Goal: Task Accomplishment & Management: Use online tool/utility

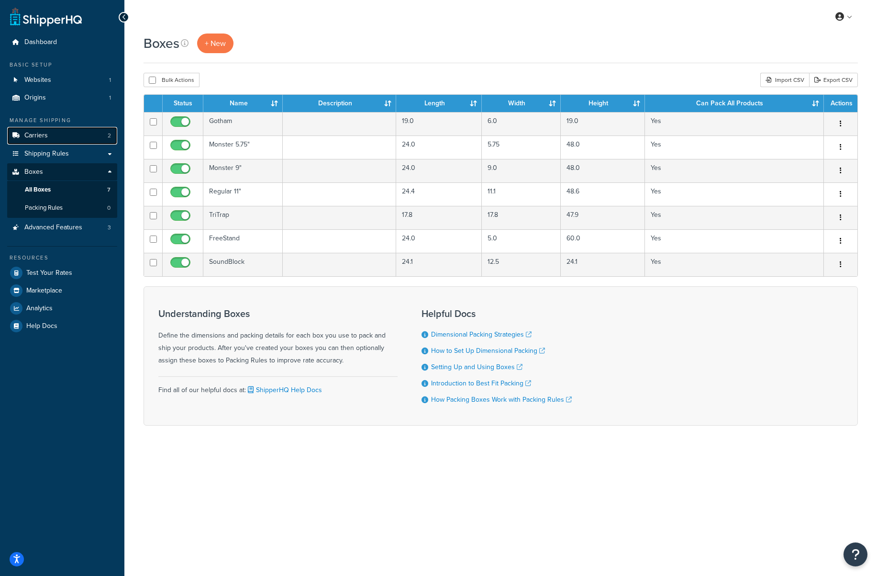
click at [72, 136] on link "Carriers 2" at bounding box center [62, 136] width 110 height 18
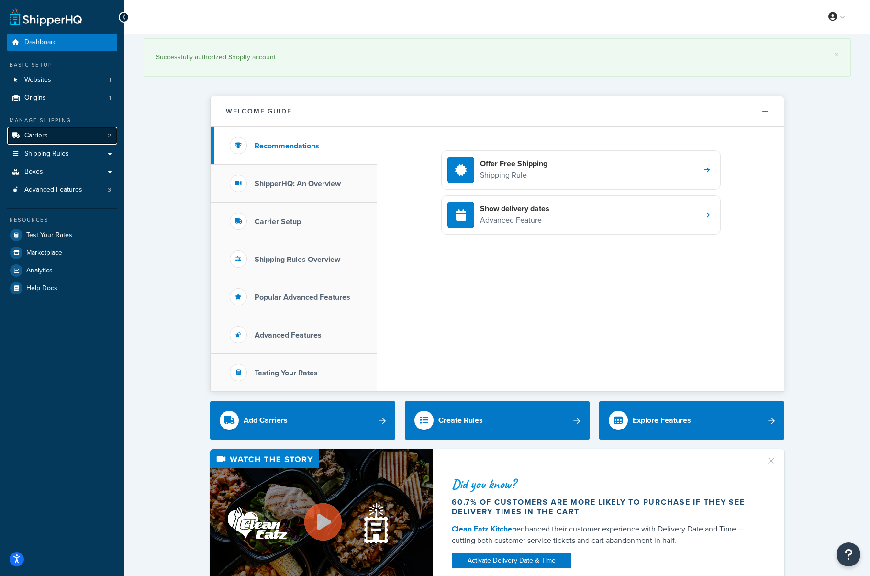
click at [67, 137] on link "Carriers 2" at bounding box center [62, 136] width 110 height 18
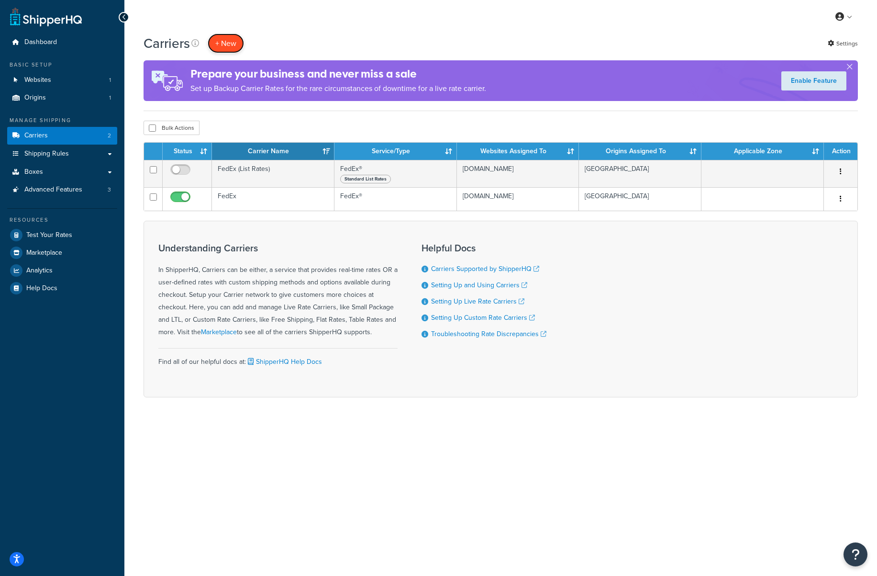
click at [214, 44] on button "+ New" at bounding box center [226, 43] width 36 height 20
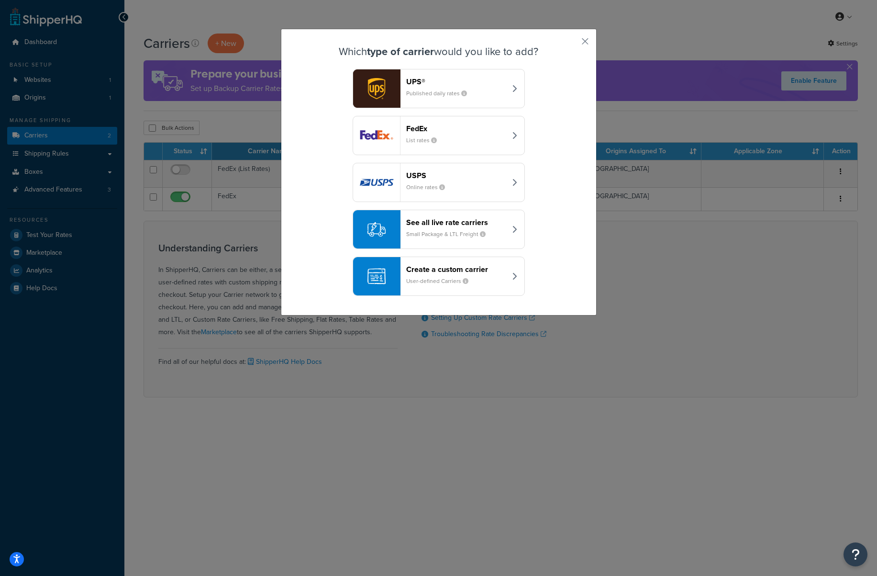
click at [432, 237] on small "Small Package & LTL Freight" at bounding box center [449, 234] width 87 height 9
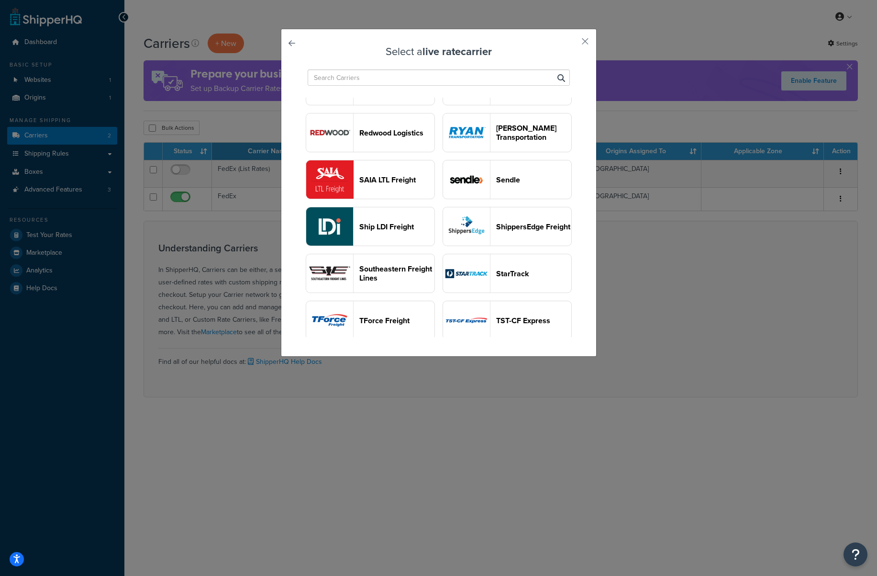
scroll to position [975, 0]
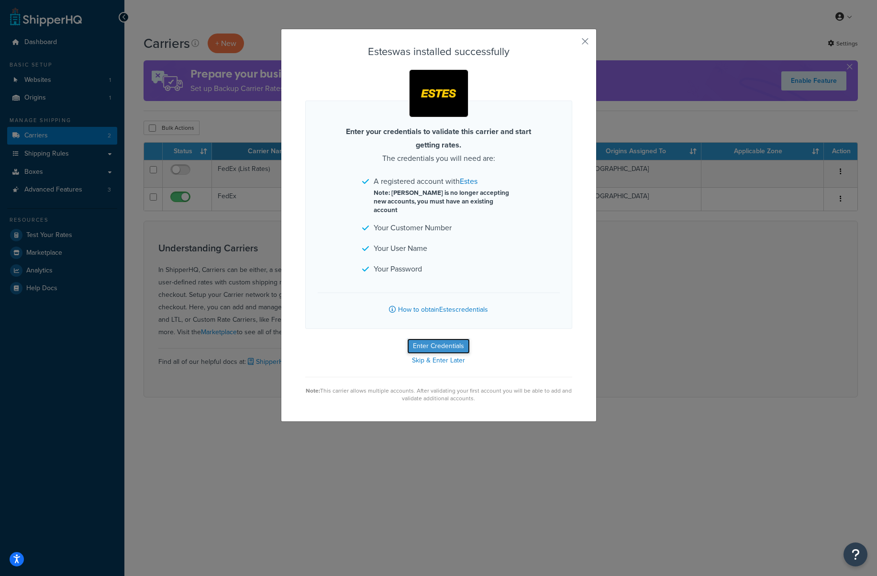
click at [454, 338] on button "Enter Credentials" at bounding box center [438, 345] width 63 height 15
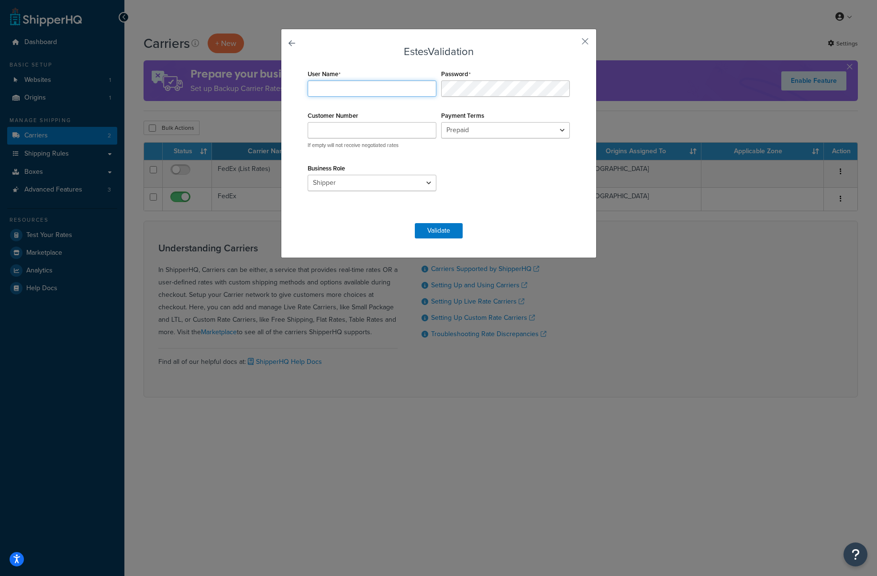
click at [344, 88] on input "User Name" at bounding box center [372, 88] width 129 height 16
drag, startPoint x: 325, startPoint y: 91, endPoint x: 360, endPoint y: 92, distance: 35.4
click at [360, 92] on input "GIKEstes" at bounding box center [372, 88] width 129 height 16
type input "GIKESTES"
click at [388, 128] on input "Customer Number" at bounding box center [372, 130] width 129 height 16
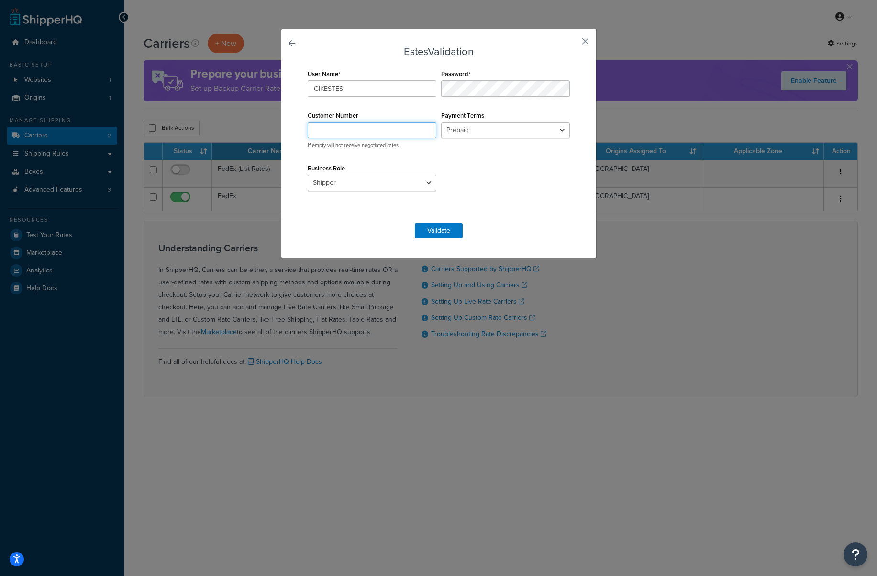
type input "4155694"
click at [486, 132] on select "Prepaid Collect" at bounding box center [505, 130] width 129 height 16
click at [441, 122] on select "Prepaid Collect" at bounding box center [505, 130] width 129 height 16
click at [375, 182] on select "Shipper Consignee Third Party" at bounding box center [372, 183] width 129 height 16
click at [435, 230] on button "Validate" at bounding box center [439, 230] width 48 height 15
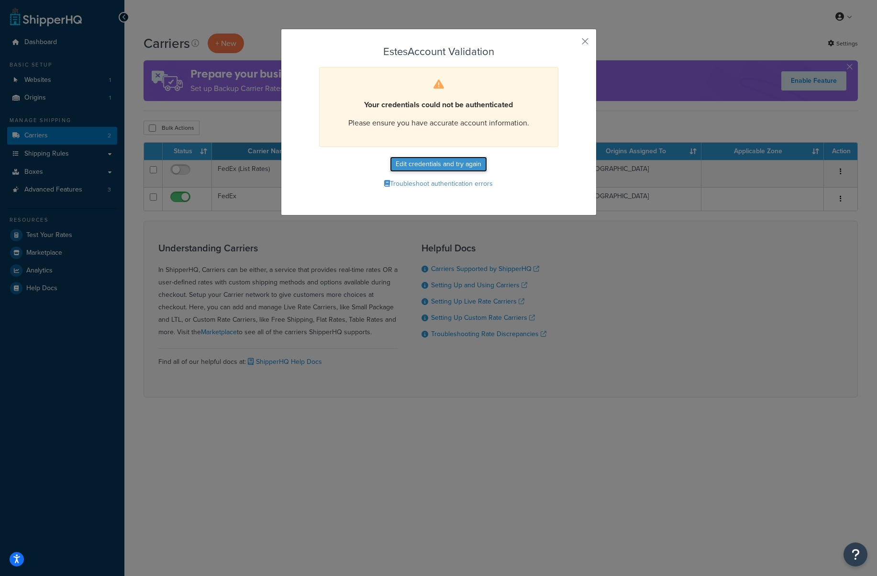
click at [463, 168] on button "Edit credentials and try again" at bounding box center [438, 163] width 97 height 15
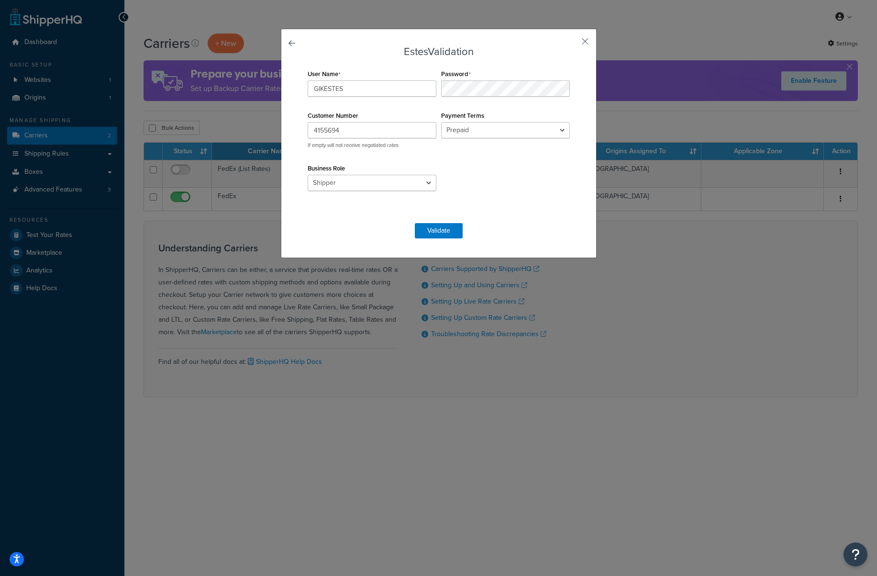
click at [459, 173] on div "User Name GIKESTES Password Customer Number 4155694 If empty will not receive n…" at bounding box center [438, 140] width 267 height 146
click at [387, 181] on select "Shipper Consignee Third Party" at bounding box center [372, 183] width 129 height 16
click at [443, 226] on button "Validate" at bounding box center [439, 230] width 48 height 15
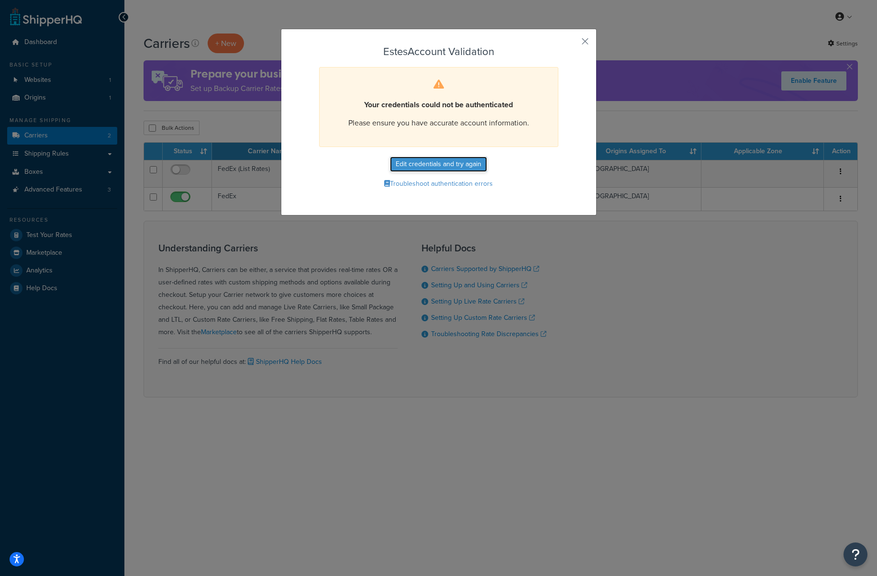
click at [472, 169] on button "Edit credentials and try again" at bounding box center [438, 163] width 97 height 15
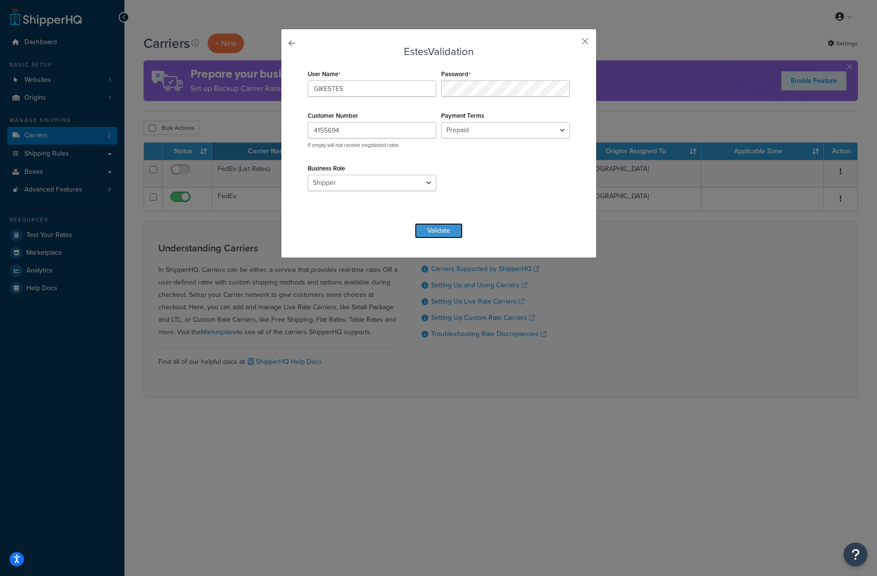
click at [438, 233] on button "Validate" at bounding box center [439, 230] width 48 height 15
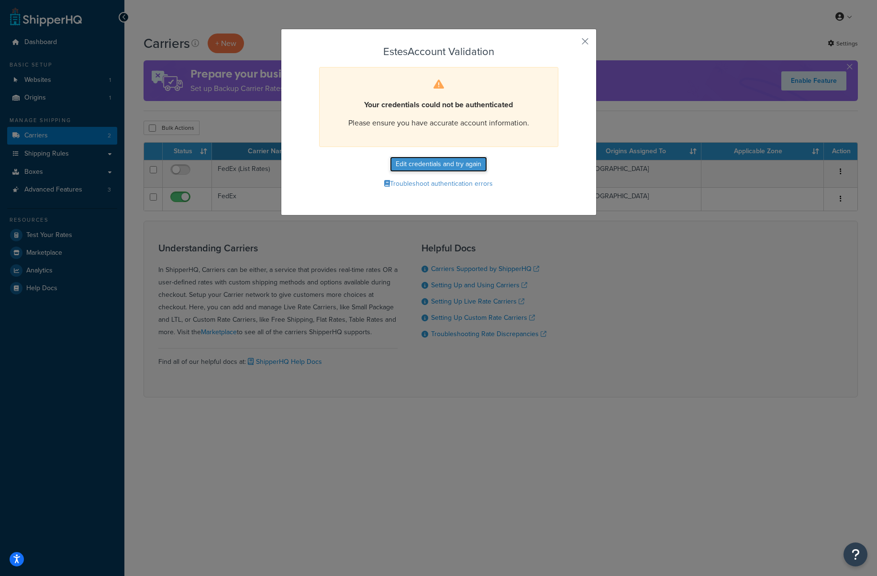
click at [443, 168] on button "Edit credentials and try again" at bounding box center [438, 163] width 97 height 15
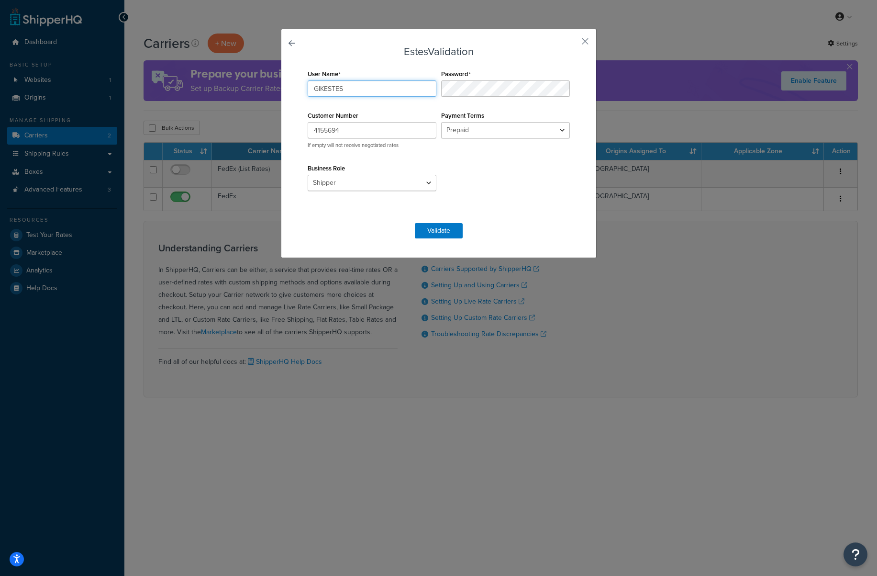
click at [347, 92] on input "GIKESTES" at bounding box center [372, 88] width 129 height 16
type input "GIKEstes"
click at [435, 226] on button "Validate" at bounding box center [439, 230] width 48 height 15
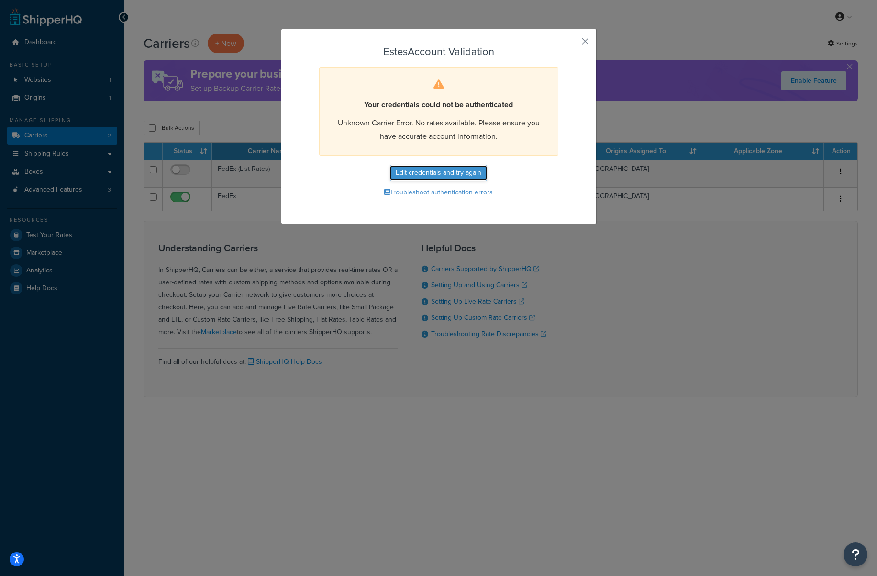
click at [460, 171] on button "Edit credentials and try again" at bounding box center [438, 172] width 97 height 15
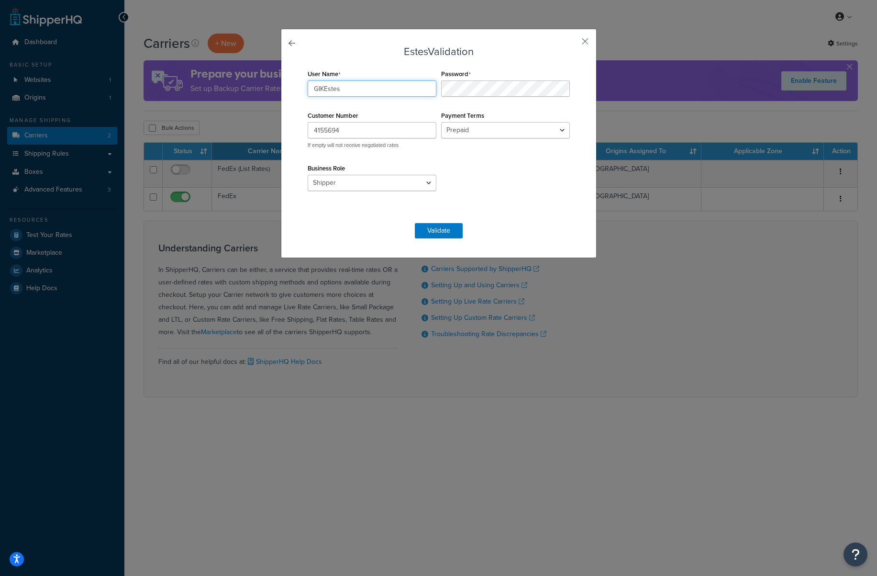
click at [343, 92] on input "GIKEstes" at bounding box center [372, 88] width 129 height 16
click at [363, 89] on input "User Name" at bounding box center [372, 88] width 129 height 16
type input "GIKESTES"
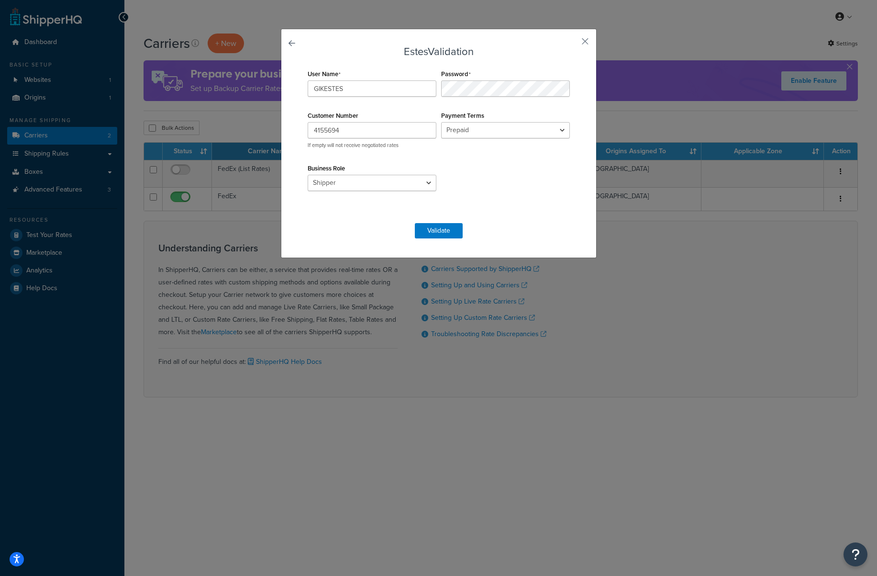
click at [461, 164] on div "User Name GIKESTES Password Customer Number 4155694 If empty will not receive n…" at bounding box center [438, 140] width 267 height 146
click at [324, 129] on input "4155694" at bounding box center [372, 130] width 129 height 16
paste input "text"
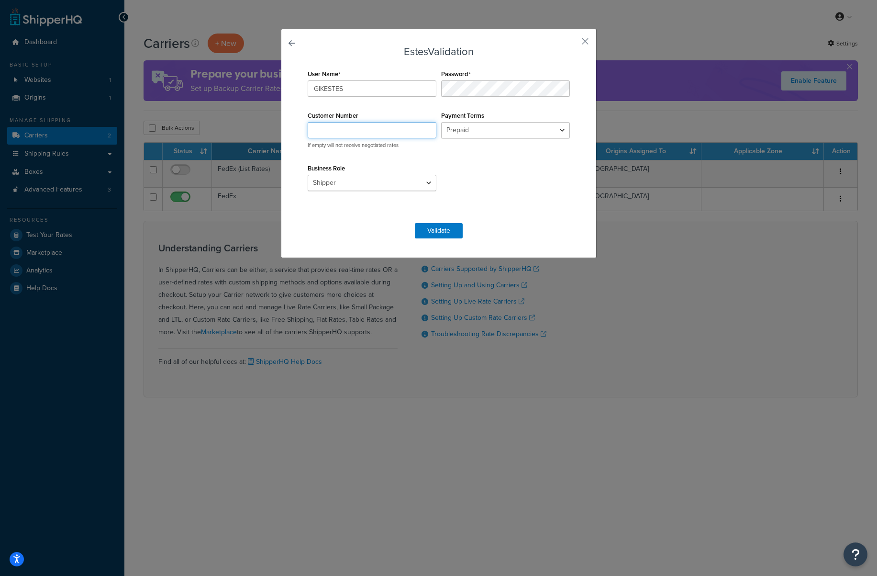
click at [348, 122] on input "Customer Number" at bounding box center [372, 130] width 129 height 16
type input "4155694"
click at [509, 167] on div "User Name GIKESTES Password Customer Number 4155694 If empty will not receive n…" at bounding box center [438, 140] width 267 height 146
click at [446, 226] on button "Validate" at bounding box center [439, 230] width 48 height 15
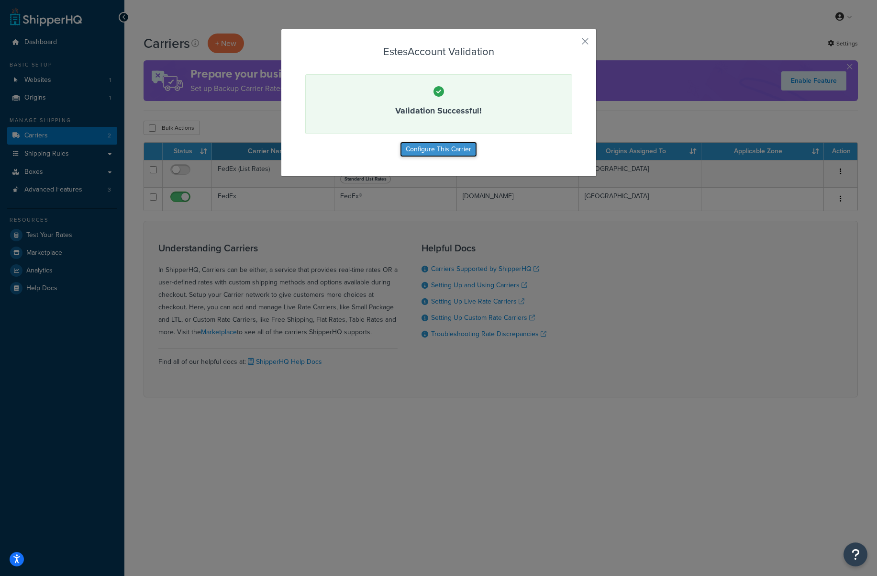
click at [453, 151] on button "Configure This Carrier" at bounding box center [438, 149] width 77 height 15
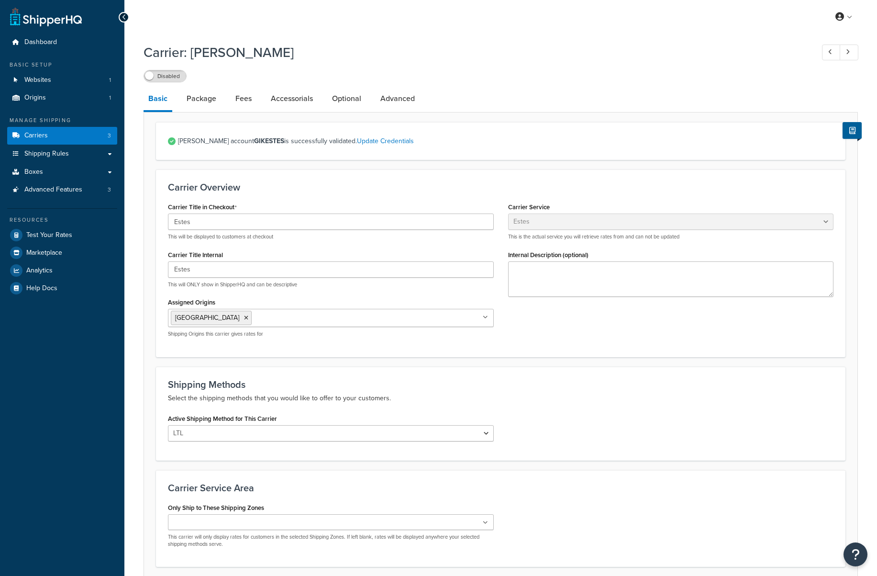
select select "estesFreight"
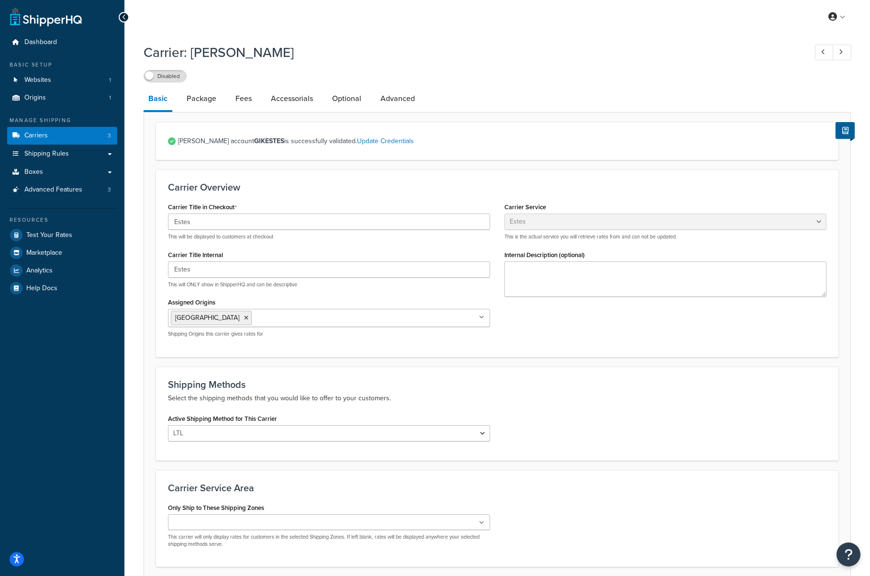
scroll to position [12, 0]
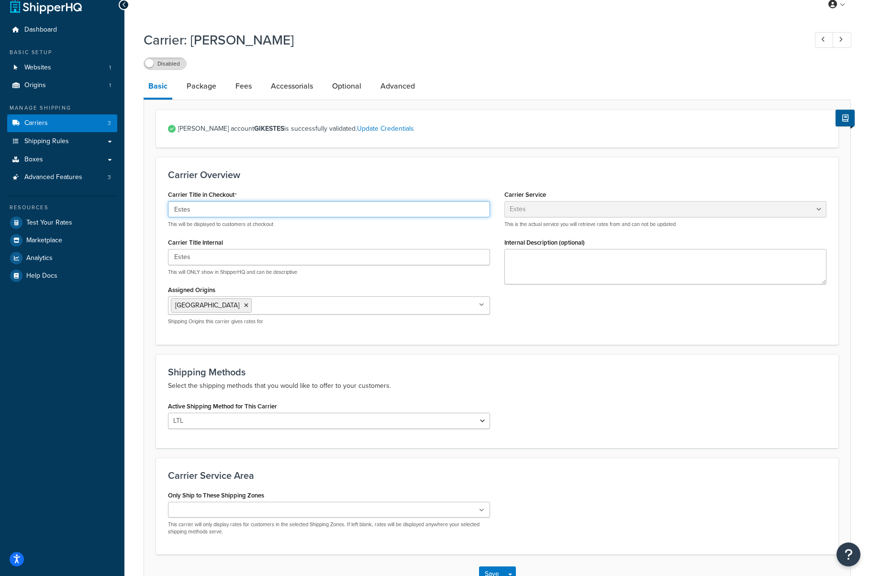
click at [305, 211] on input "Estes" at bounding box center [329, 209] width 322 height 16
type input "LTL Freight"
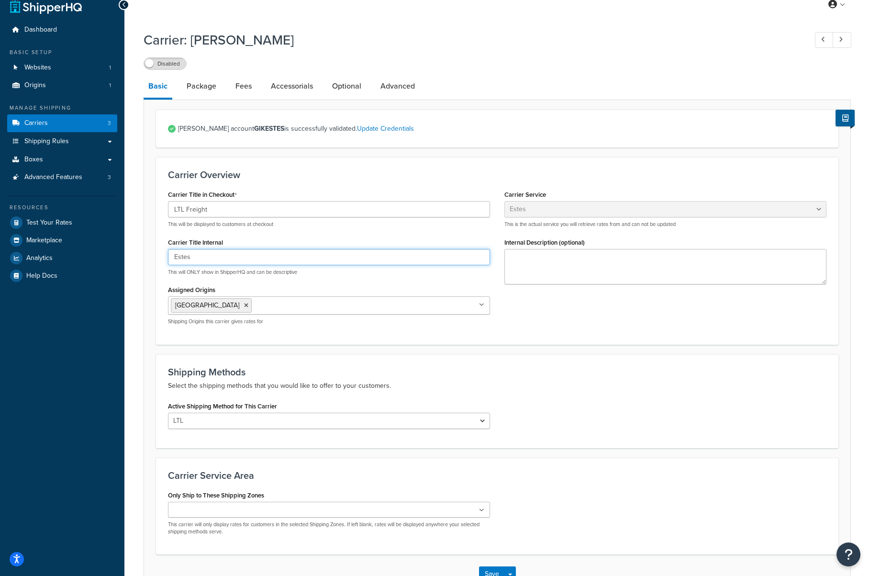
click at [232, 259] on input "Estes" at bounding box center [329, 257] width 322 height 16
type input "Estes LTL"
click at [565, 305] on div "Carrier Title in Checkout LTL Freight This will be displayed to customers at ch…" at bounding box center [497, 260] width 673 height 144
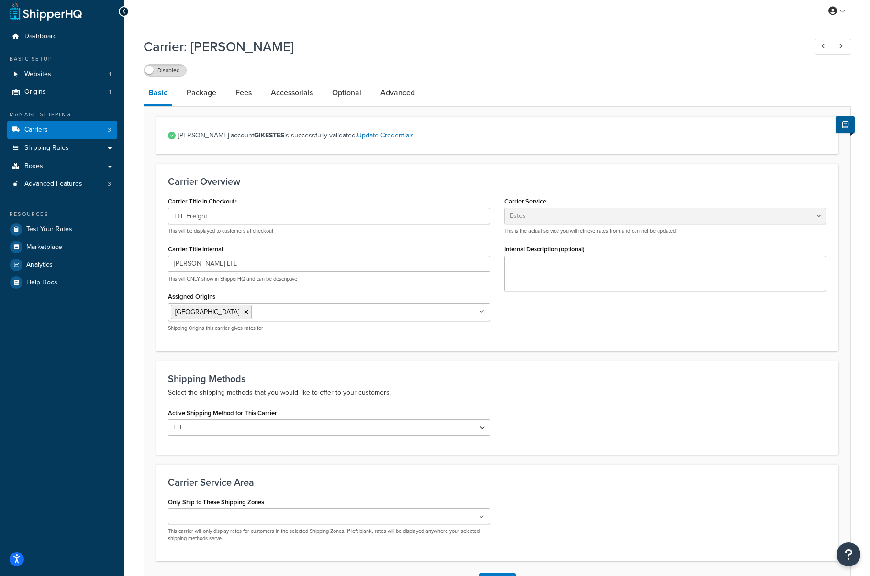
scroll to position [79, 0]
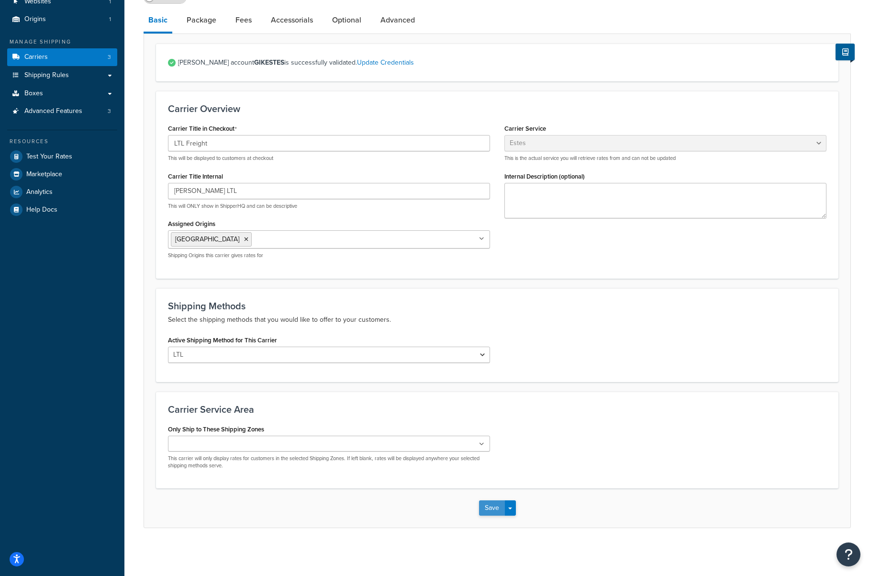
click at [496, 508] on button "Save" at bounding box center [492, 507] width 26 height 15
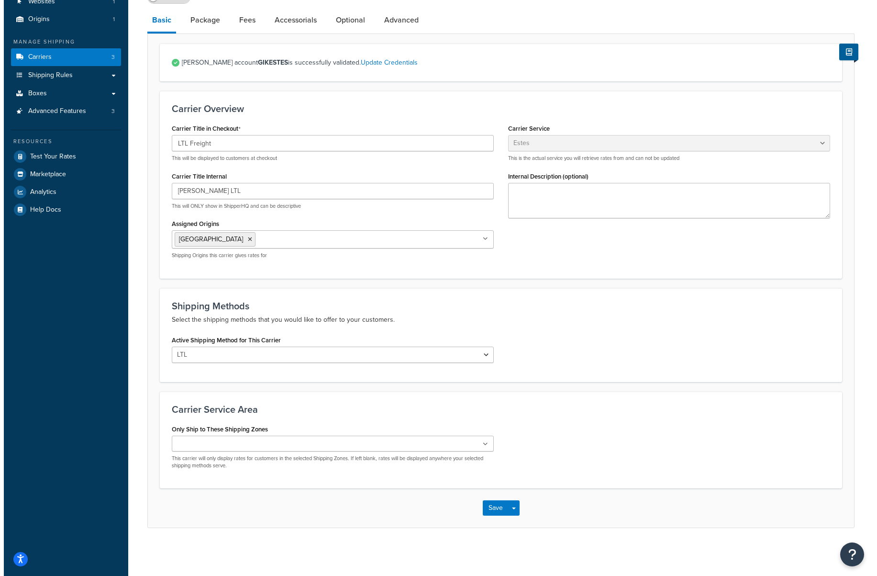
scroll to position [0, 0]
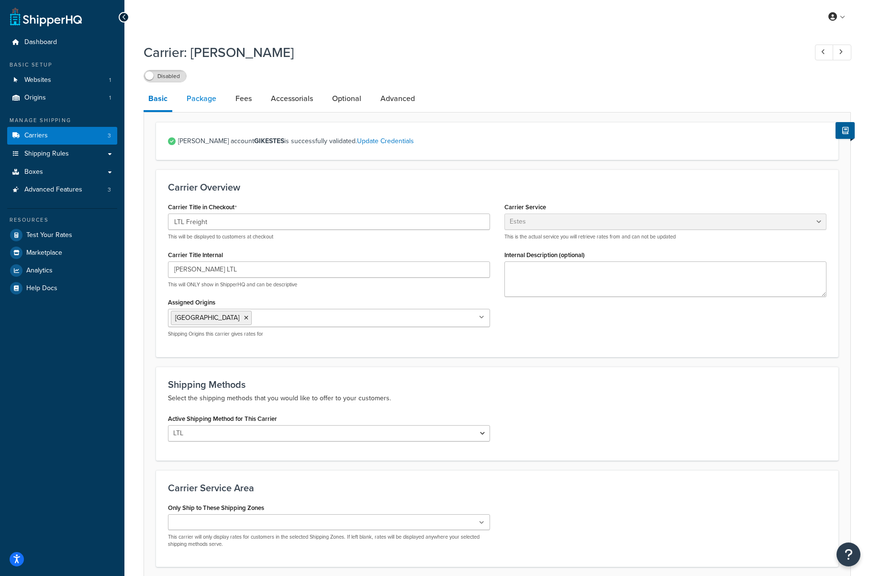
click at [198, 101] on link "Package" at bounding box center [201, 98] width 39 height 23
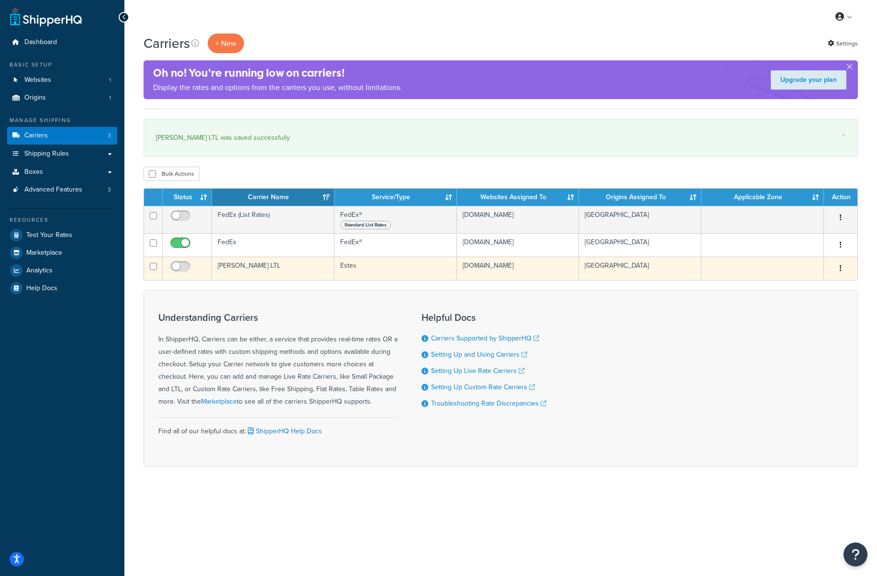
click at [241, 267] on td "[PERSON_NAME] LTL" at bounding box center [273, 267] width 122 height 23
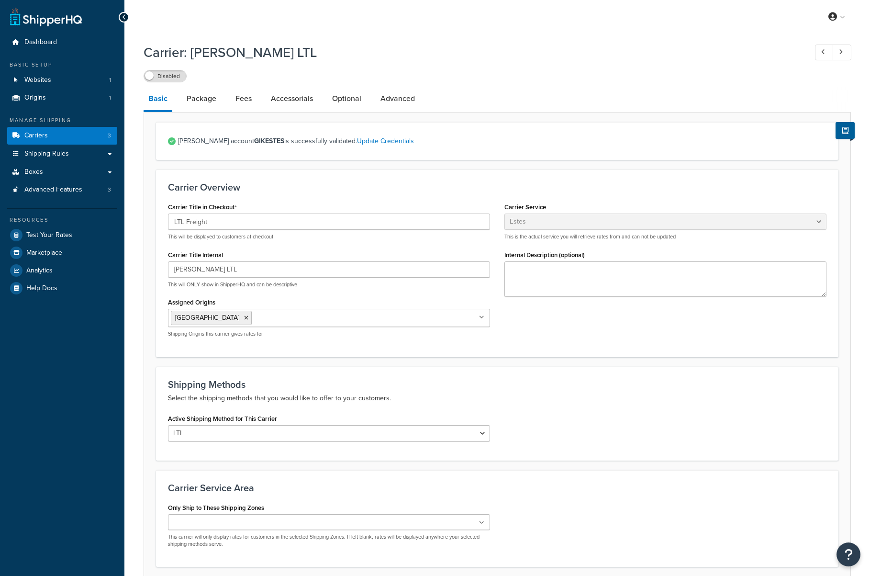
select select "estesFreight"
click at [407, 108] on link "Advanced" at bounding box center [398, 98] width 44 height 23
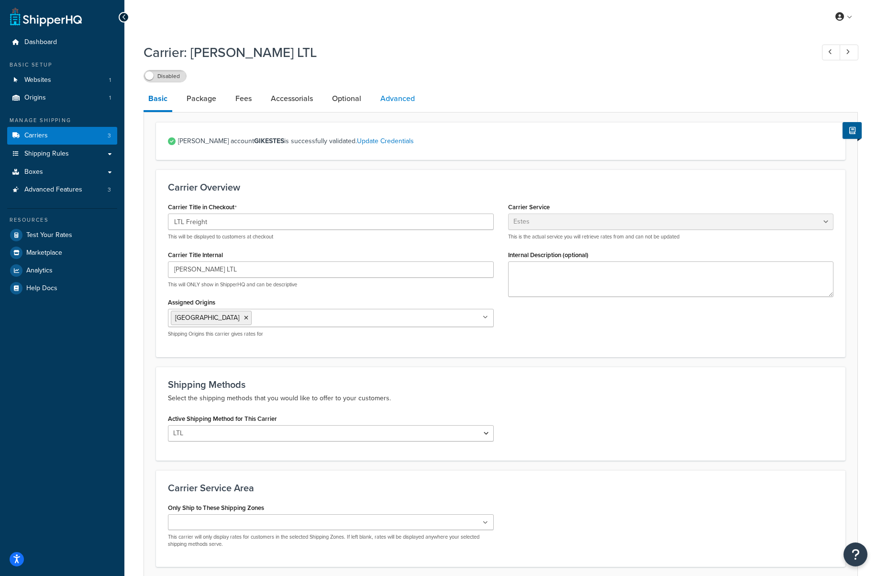
select select "false"
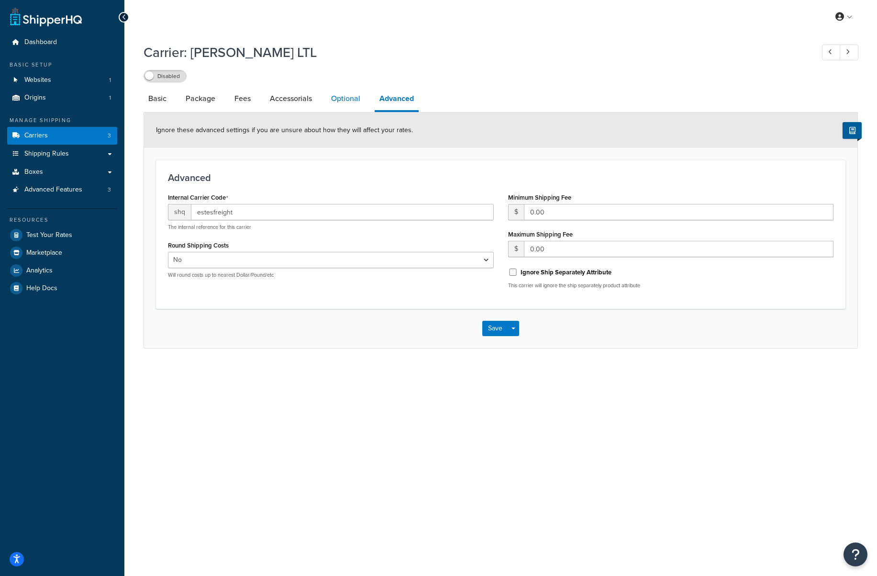
click at [340, 98] on link "Optional" at bounding box center [345, 98] width 39 height 23
select select "55"
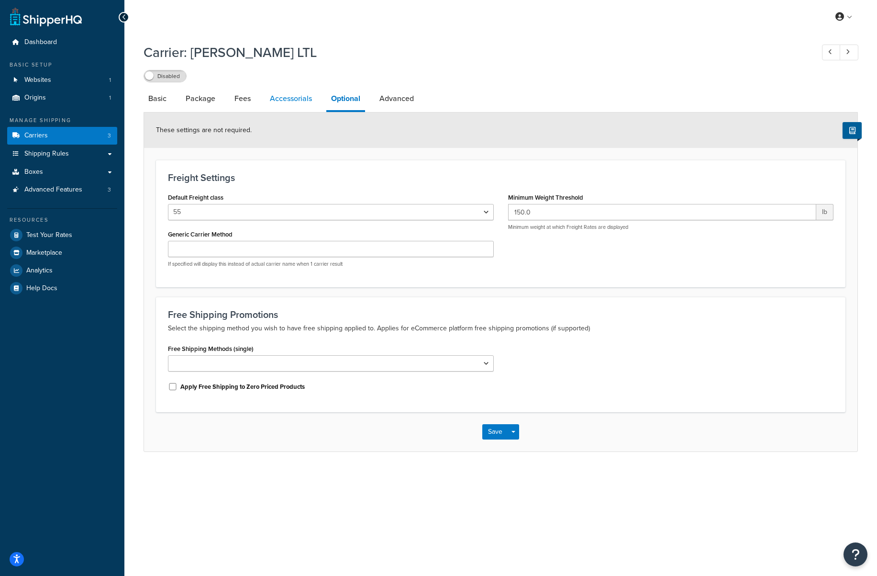
click at [297, 100] on link "Accessorials" at bounding box center [291, 98] width 52 height 23
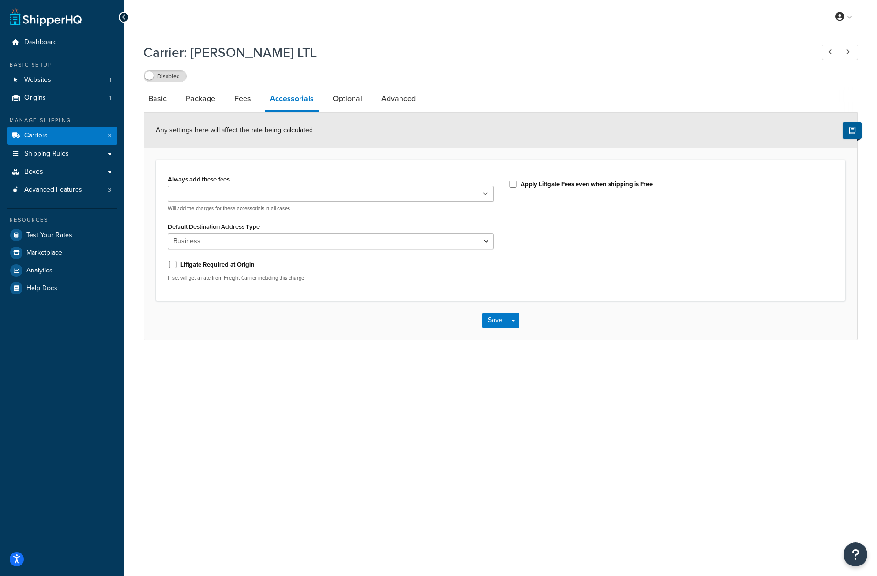
click at [280, 192] on ul at bounding box center [331, 194] width 326 height 16
click at [291, 176] on div "Always add these fees Liftgate Address Type Scheduled Appointment Inside Delive…" at bounding box center [331, 192] width 326 height 40
click at [278, 237] on select "Business Residential" at bounding box center [331, 241] width 326 height 16
click at [168, 233] on select "Business Residential" at bounding box center [331, 241] width 326 height 16
click at [243, 264] on label "Liftgate Required at Origin" at bounding box center [217, 264] width 74 height 9
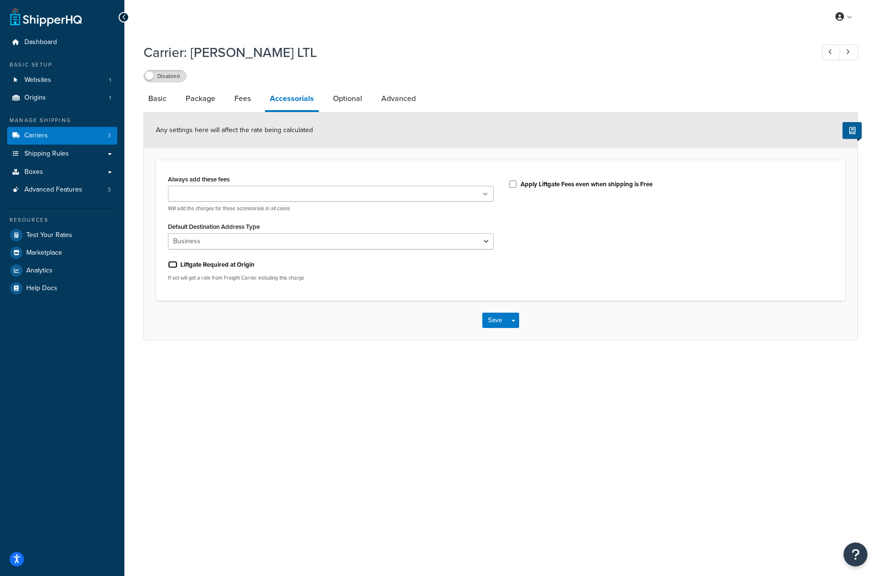
click at [177, 264] on input "Liftgate Required at Origin" at bounding box center [173, 264] width 10 height 7
checkbox input "true"
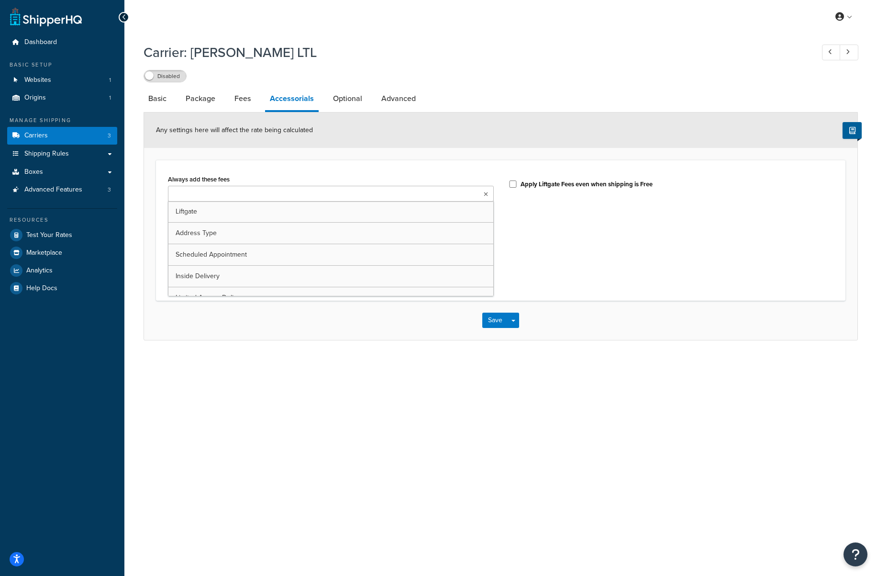
click at [312, 196] on ul at bounding box center [331, 194] width 326 height 16
click at [584, 278] on div "Always add these fees Liftgate Address Type Scheduled Appointment Inside Delive…" at bounding box center [501, 231] width 680 height 119
click at [277, 198] on input "Always add these fees" at bounding box center [253, 194] width 85 height 11
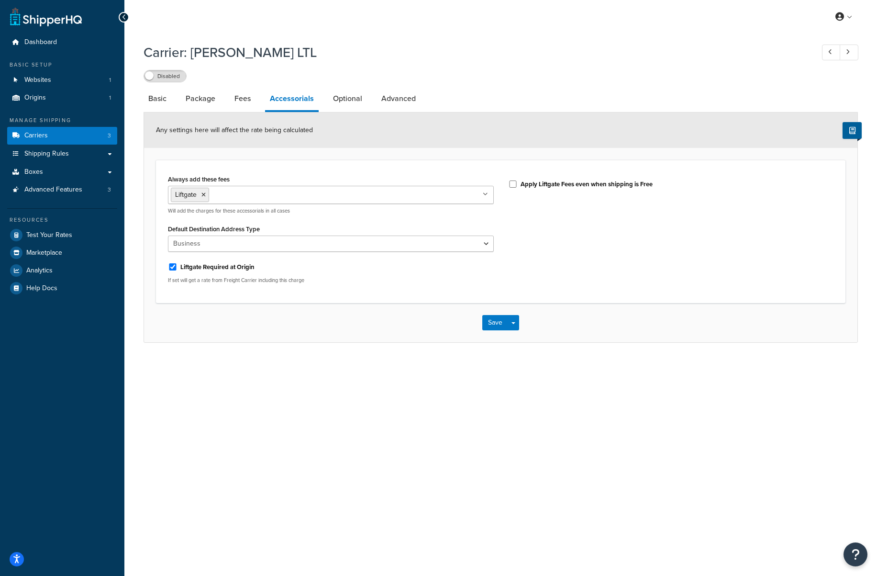
click at [547, 222] on div "Always add these fees Liftgate Address Type Scheduled Appointment Inside Delive…" at bounding box center [501, 231] width 680 height 119
click at [493, 320] on button "Save" at bounding box center [495, 322] width 26 height 15
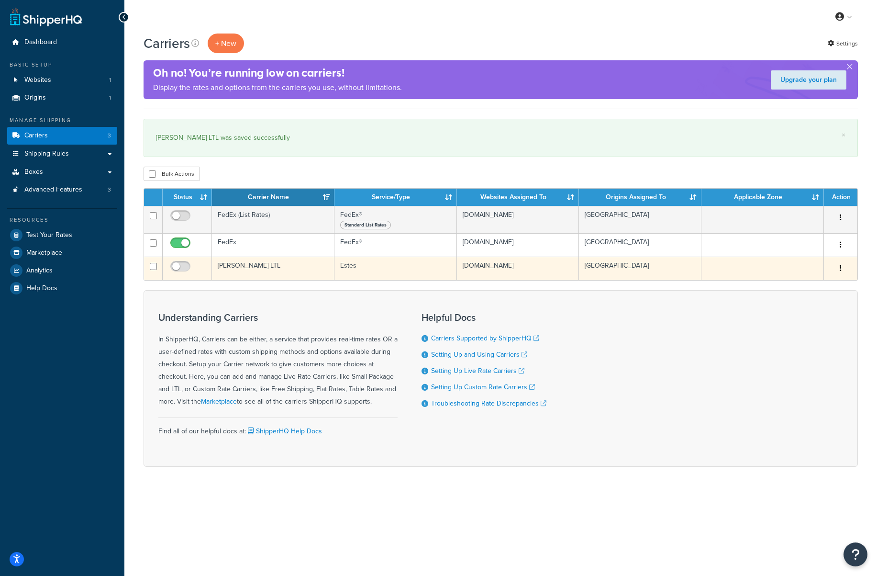
click at [267, 265] on td "[PERSON_NAME] LTL" at bounding box center [273, 267] width 122 height 23
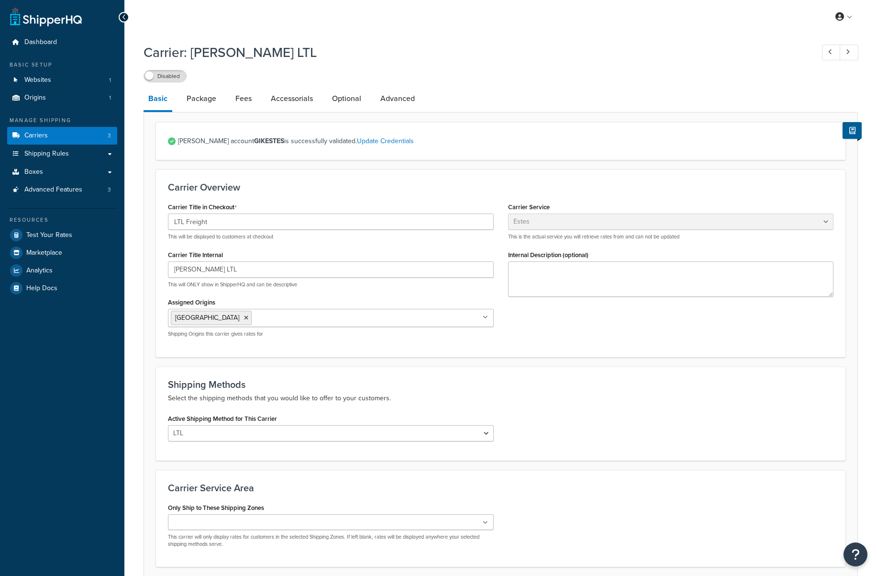
select select "estesFreight"
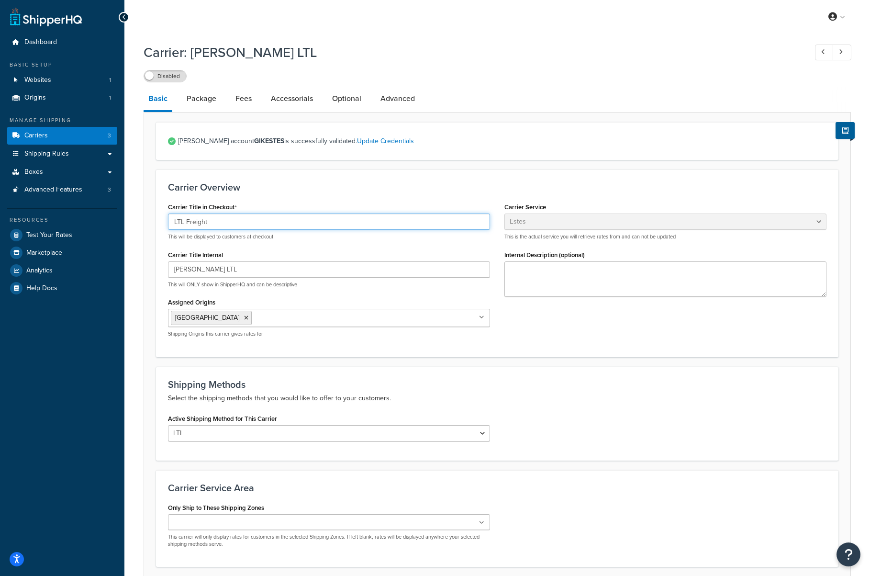
click at [259, 221] on input "LTL Freight" at bounding box center [329, 221] width 322 height 16
type input "LTL Freight (Liftgate required)"
click at [223, 272] on input "Estes LTL" at bounding box center [329, 269] width 322 height 16
type input "[PERSON_NAME] LTL (Liftgate)"
click at [212, 104] on link "Package" at bounding box center [201, 98] width 39 height 23
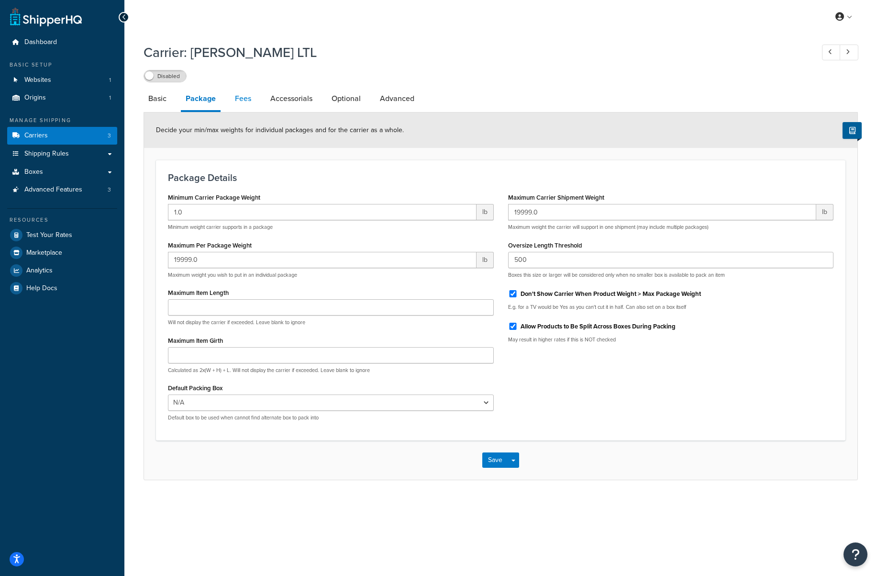
click at [230, 103] on link "Fees" at bounding box center [243, 98] width 26 height 23
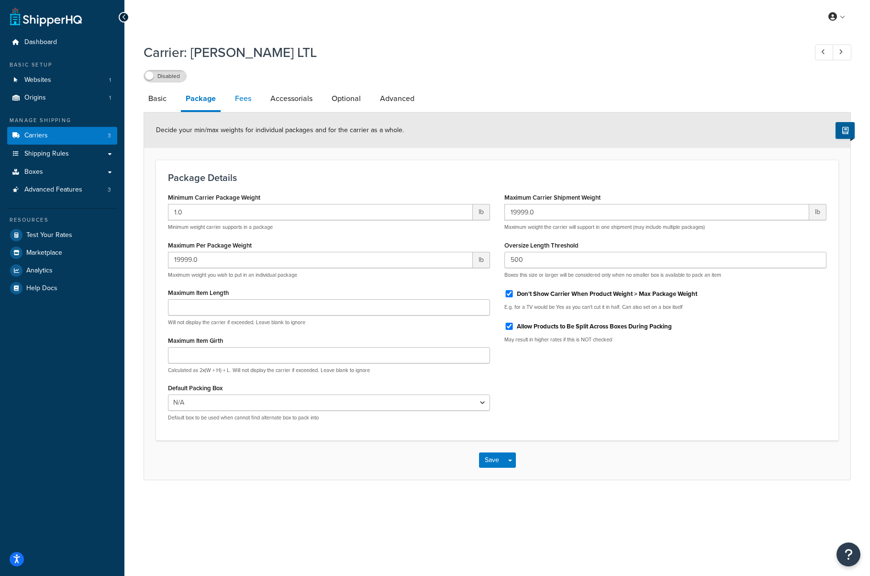
select select "AFTER"
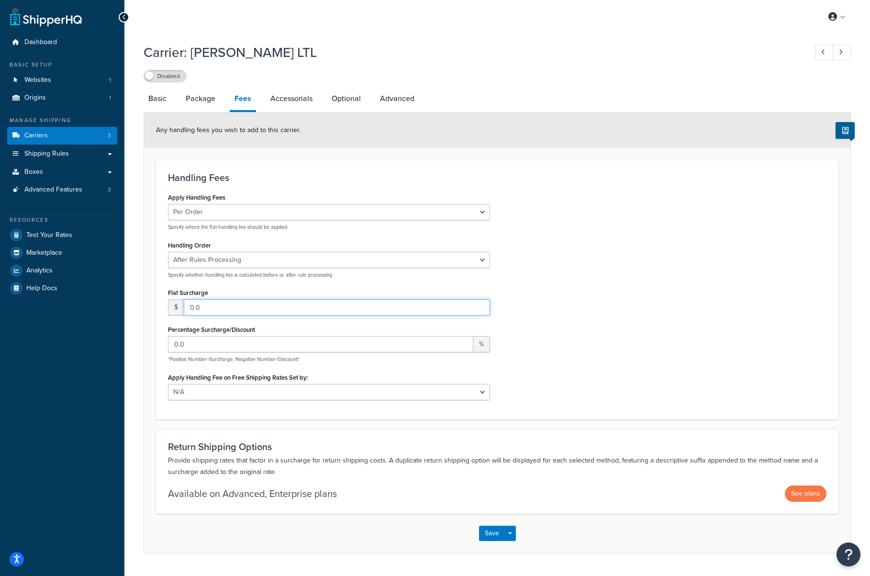
drag, startPoint x: 214, startPoint y: 308, endPoint x: 172, endPoint y: 303, distance: 42.4
click at [172, 303] on div "$ 0.0" at bounding box center [329, 307] width 322 height 16
click at [292, 103] on link "Accessorials" at bounding box center [292, 98] width 52 height 23
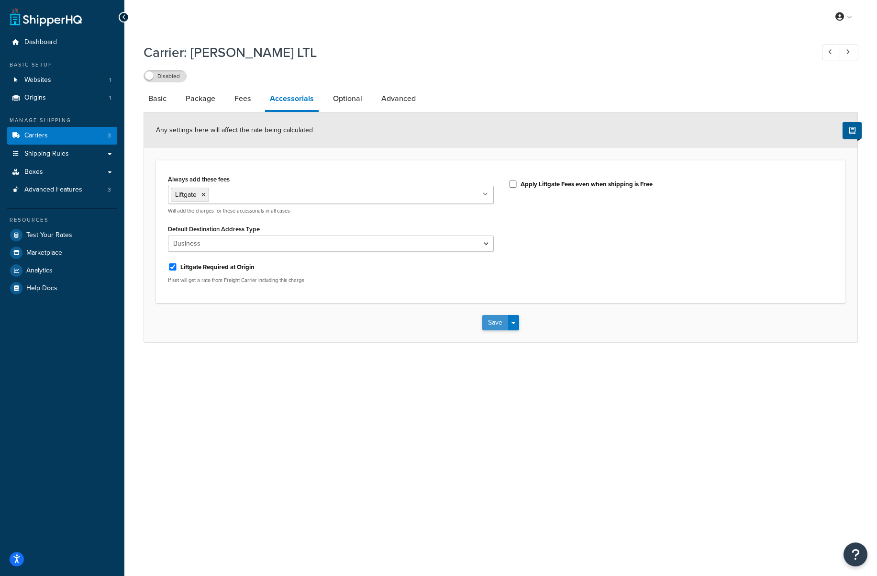
click at [496, 321] on button "Save" at bounding box center [495, 322] width 26 height 15
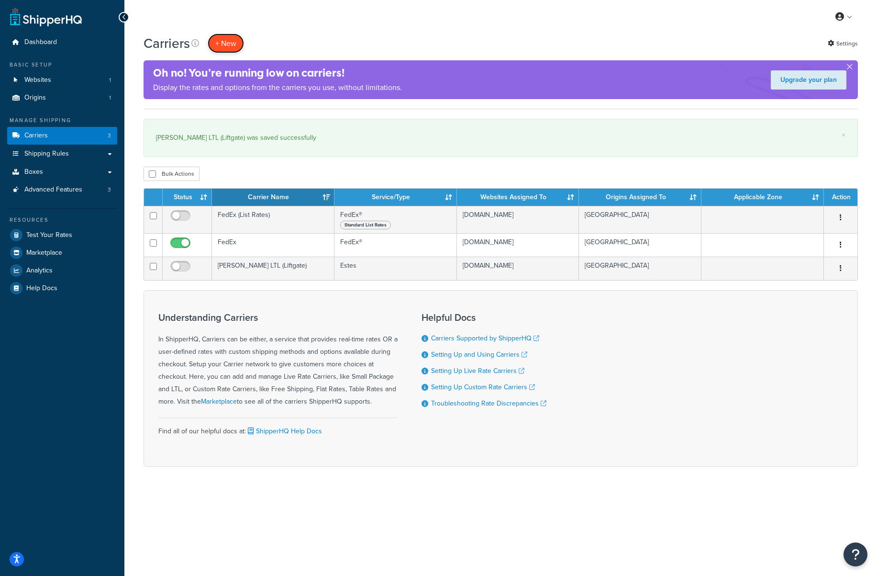
click at [236, 40] on button "+ New" at bounding box center [226, 43] width 36 height 20
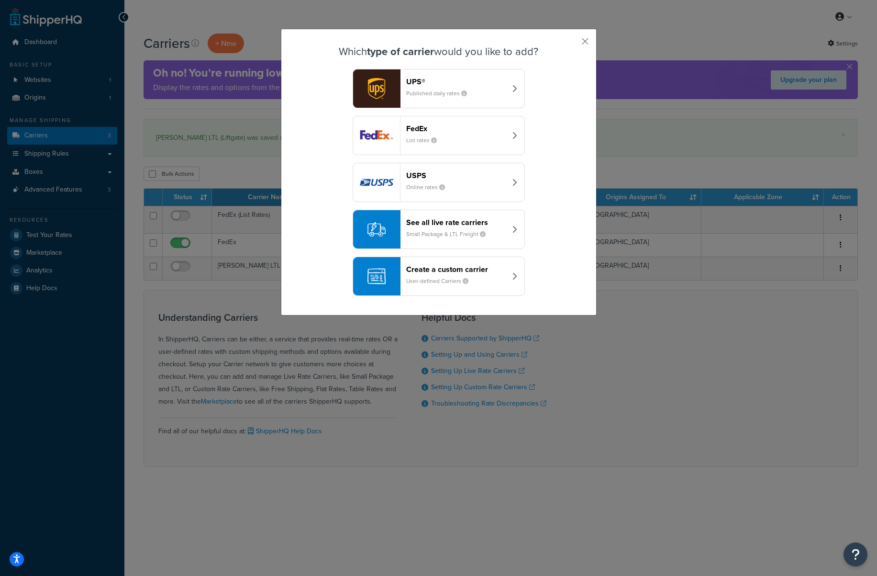
click at [452, 230] on small "Small Package & LTL Freight" at bounding box center [449, 234] width 87 height 9
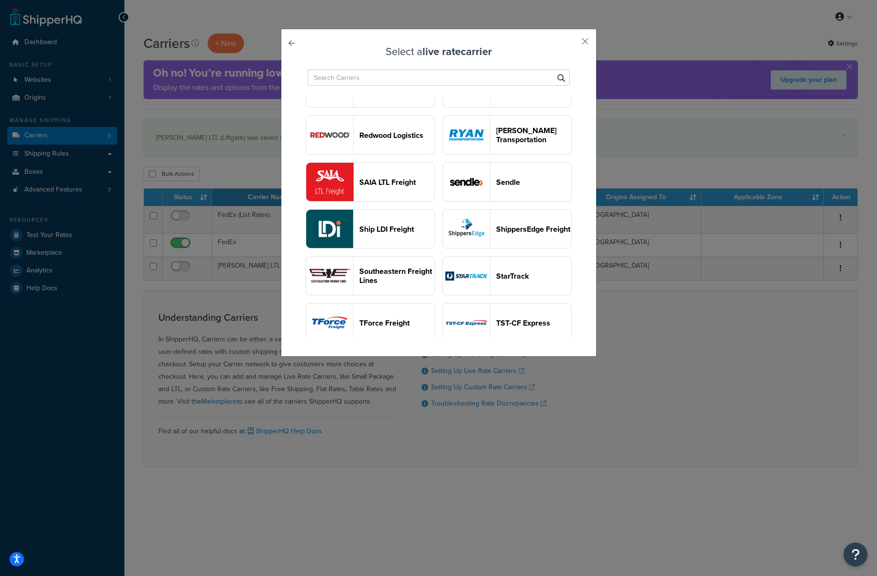
scroll to position [967, 0]
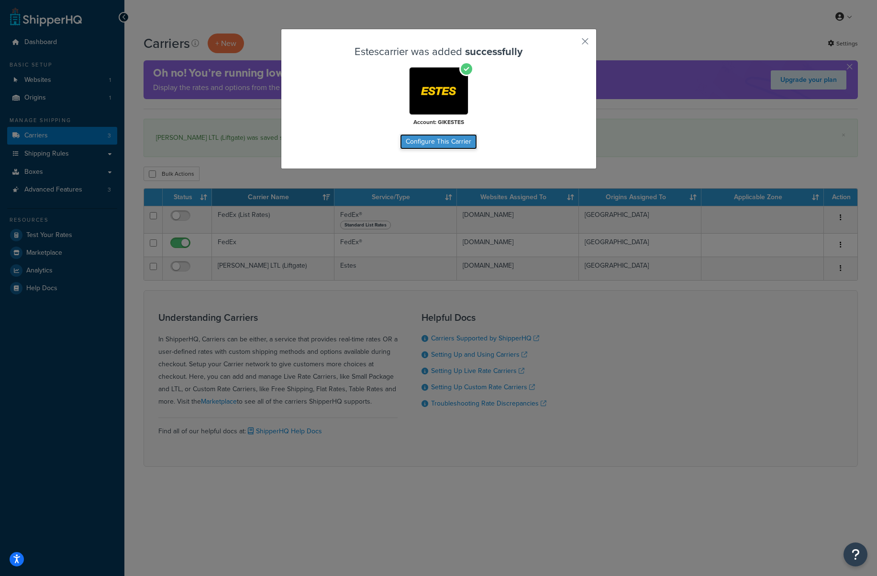
click at [441, 141] on button "Configure This Carrier" at bounding box center [438, 141] width 77 height 15
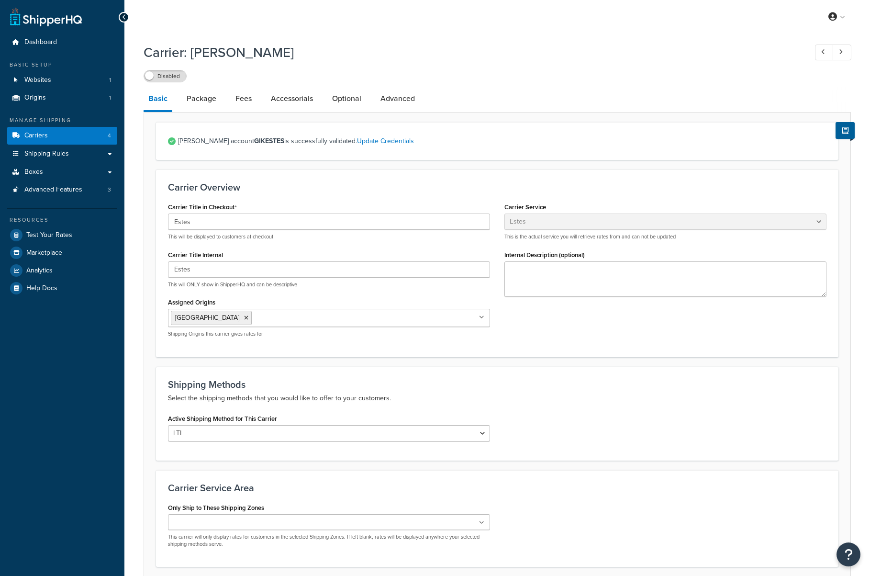
select select "estesFreight"
click at [238, 221] on input "Estes" at bounding box center [329, 221] width 322 height 16
type input "[PERSON_NAME] (no Liftgate)"
click at [230, 267] on input "Estes" at bounding box center [329, 269] width 322 height 16
type input "[PERSON_NAME] (no Liftgate)"
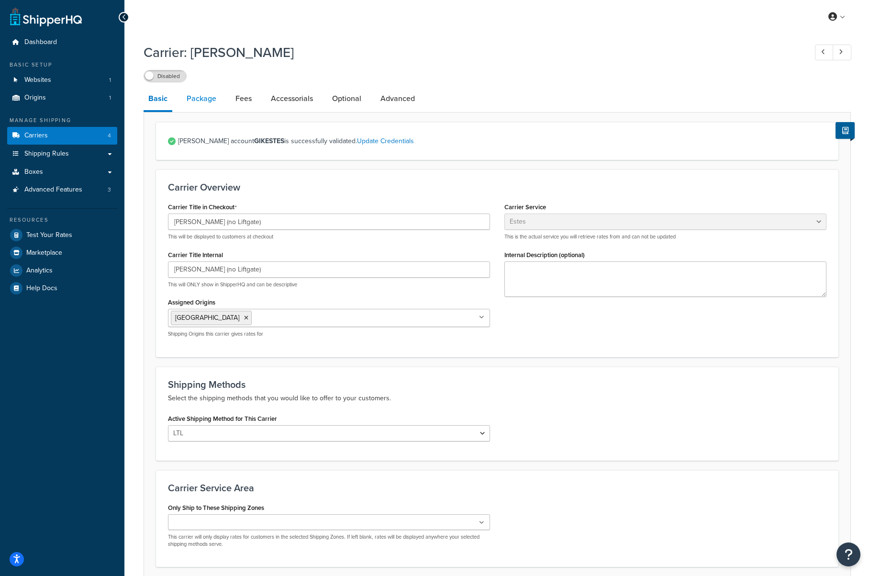
click at [212, 102] on link "Package" at bounding box center [201, 98] width 39 height 23
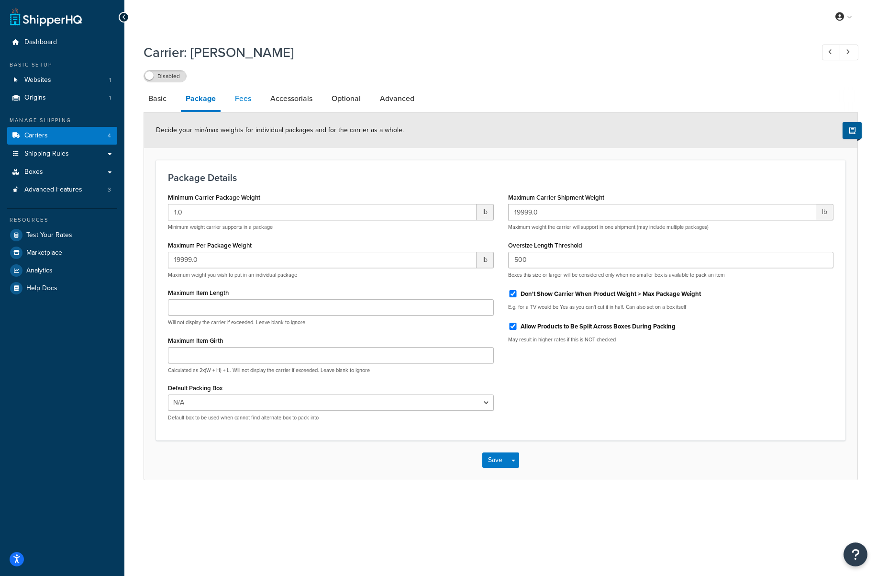
click at [234, 97] on link "Fees" at bounding box center [243, 98] width 26 height 23
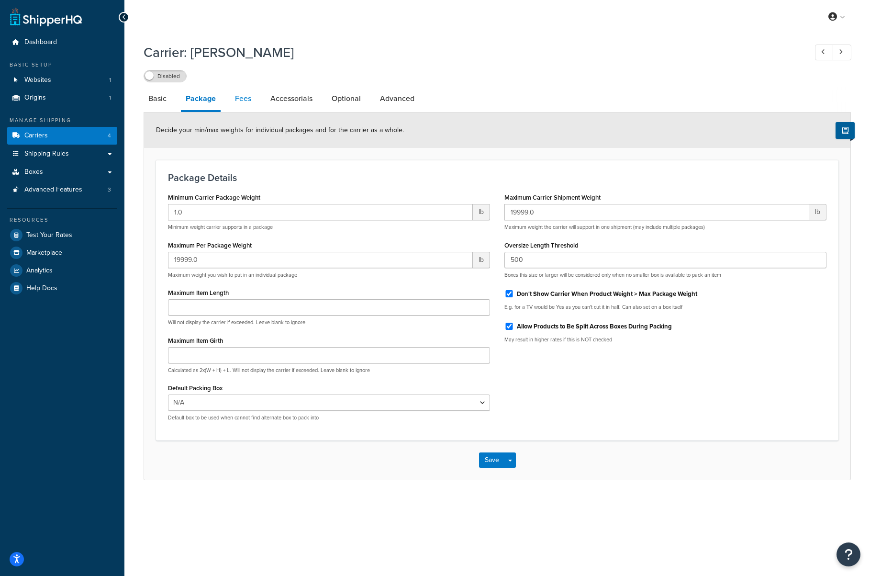
select select "AFTER"
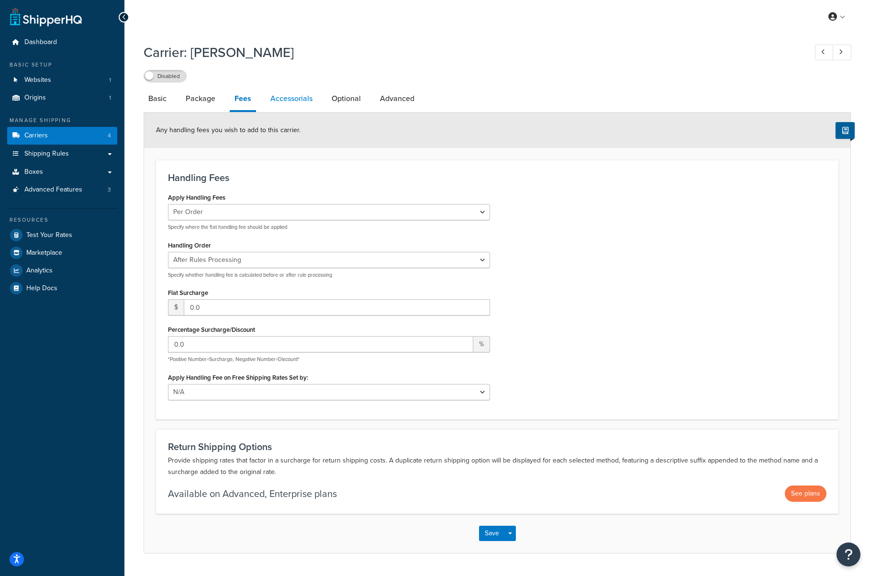
click at [294, 99] on link "Accessorials" at bounding box center [292, 98] width 52 height 23
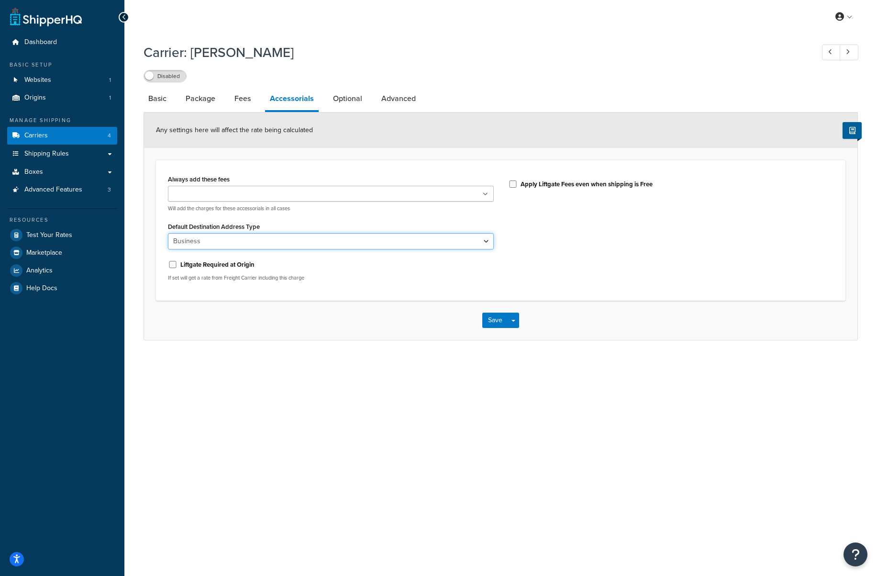
click at [245, 242] on select "Business Residential" at bounding box center [331, 241] width 326 height 16
select select "residential"
click at [168, 233] on select "Business Residential" at bounding box center [331, 241] width 326 height 16
click at [281, 184] on div "Always add these fees Liftgate Address Type Scheduled Appointment Inside Delive…" at bounding box center [331, 192] width 326 height 40
click at [280, 191] on ul at bounding box center [331, 194] width 326 height 16
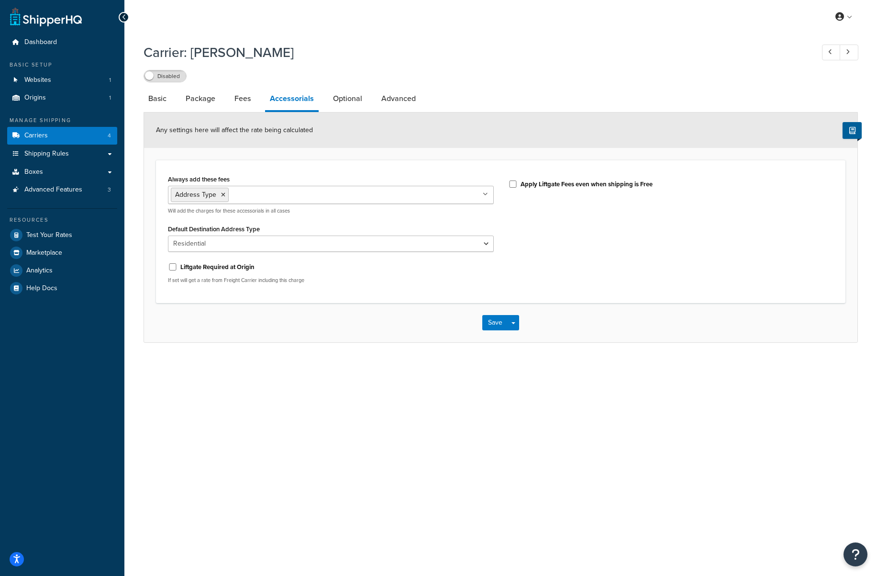
click at [562, 255] on div "Always add these fees Address Type Liftgate Scheduled Appointment Inside Delive…" at bounding box center [501, 231] width 680 height 119
click at [223, 198] on icon at bounding box center [223, 195] width 4 height 6
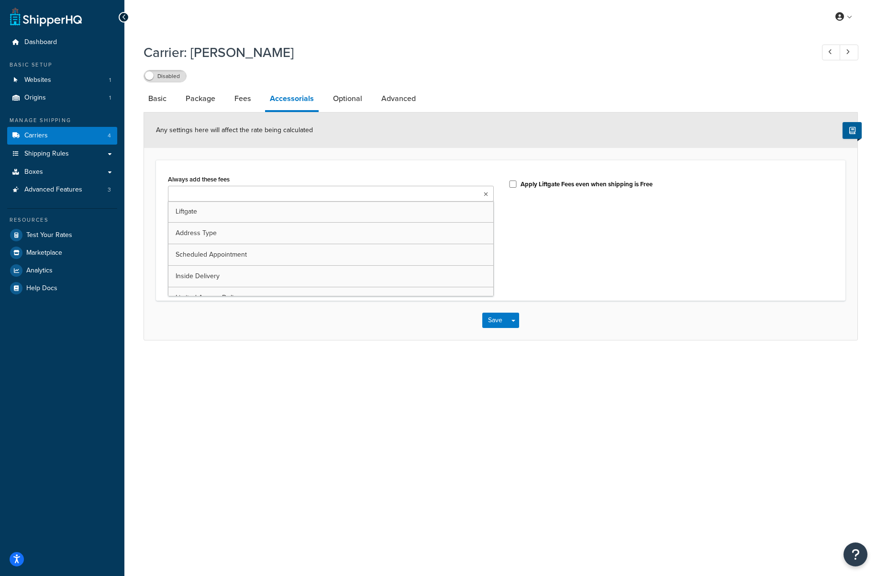
click at [662, 260] on div "Always add these fees Liftgate Address Type Scheduled Appointment Inside Delive…" at bounding box center [501, 230] width 680 height 116
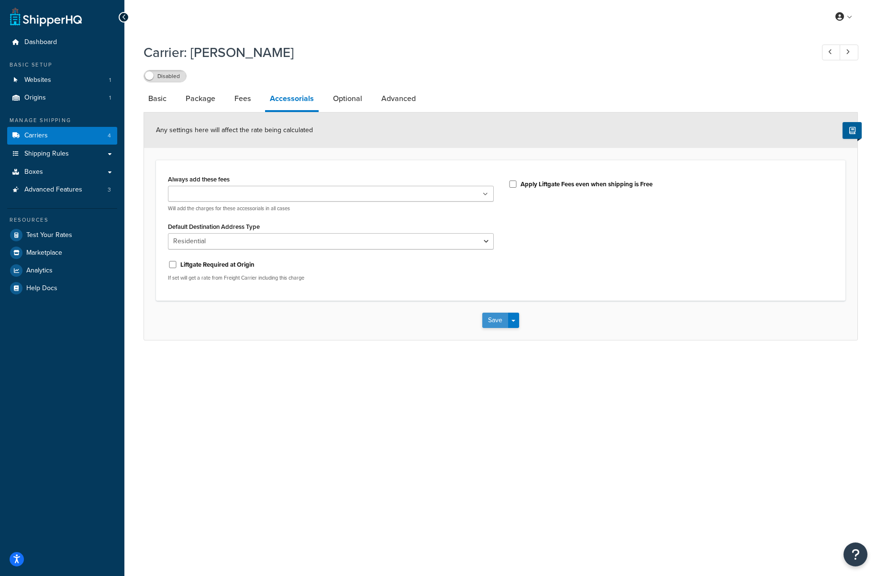
click at [493, 321] on button "Save" at bounding box center [495, 319] width 26 height 15
